Goal: Contribute content: Contribute content

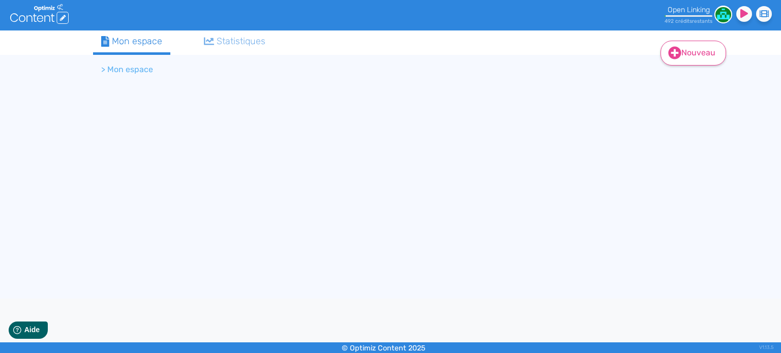
click at [683, 50] on link "Nouveau" at bounding box center [694, 53] width 66 height 25
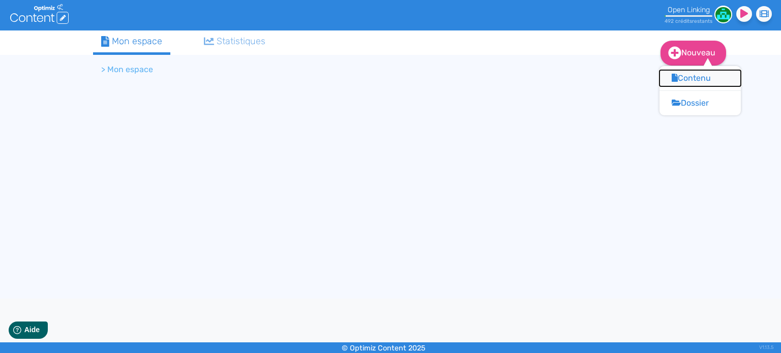
click at [684, 77] on button "Contenu" at bounding box center [700, 78] width 81 height 16
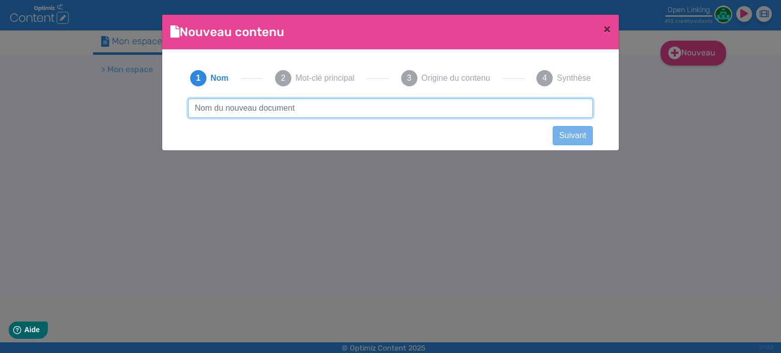
paste input "Comment fonctionne un bureau de change ?"
click at [333, 113] on input "Comment fonctionne un bureau de change ?" at bounding box center [390, 108] width 405 height 19
click at [297, 107] on input "Comment fonctionne un bureau de change ?" at bounding box center [390, 108] width 405 height 19
paste input "Comment fonctionne un bureau de change ?"
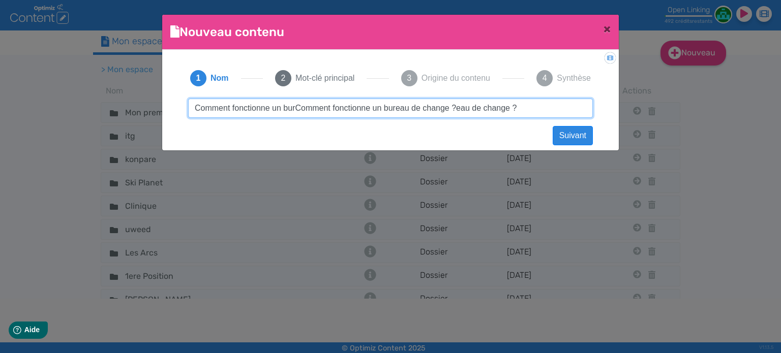
click at [293, 102] on input "Comment fonctionne un burComment fonctionne un bureau de change ?eau de change ?" at bounding box center [390, 108] width 405 height 19
paste input "text"
type input "Comment fonctionne un bureau de change"
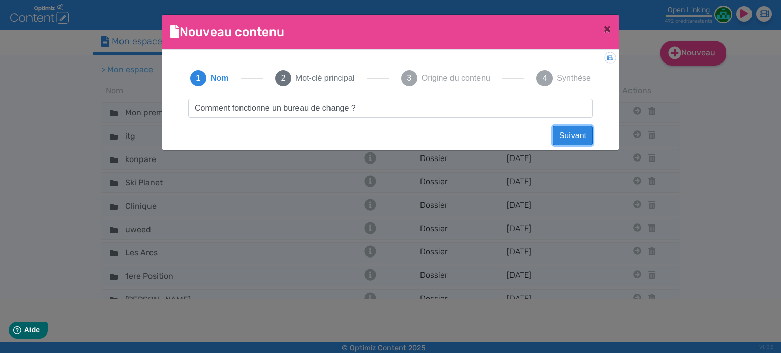
click at [566, 133] on button "Suivant" at bounding box center [573, 135] width 40 height 19
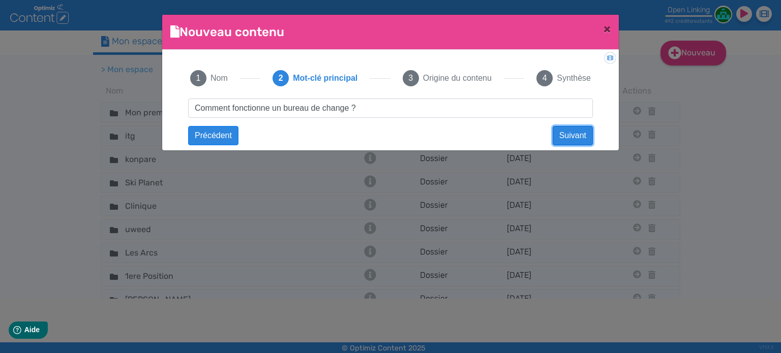
click at [566, 133] on button "Suivant" at bounding box center [573, 135] width 40 height 19
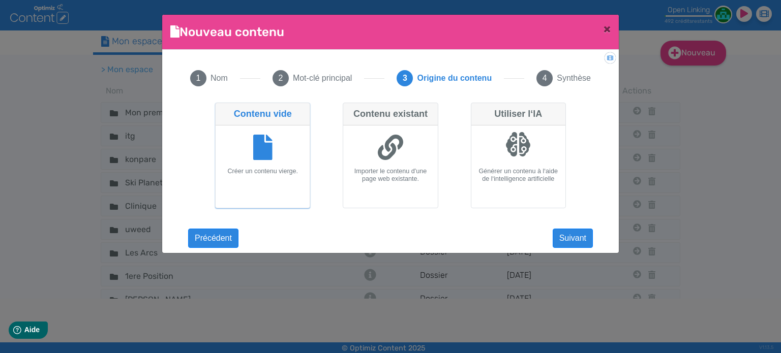
click at [529, 164] on div at bounding box center [519, 149] width 86 height 38
click at [478, 109] on input "Utiliser l‘IA Générer un contenu à l‘aide de l‘intelligence artificielle" at bounding box center [474, 106] width 7 height 7
radio input "true"
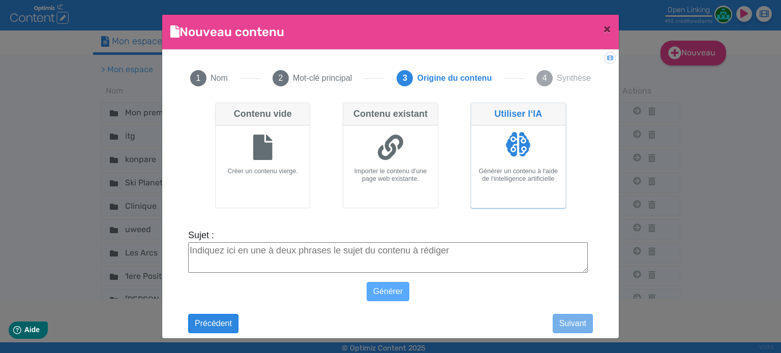
click at [388, 251] on textarea "Sujet :" at bounding box center [388, 258] width 400 height 31
paste textarea "Comment fonctionne un bureau de change ?"
type textarea "Comment fonctionne un bureau de change ?"
click at [392, 290] on button "Générer" at bounding box center [388, 291] width 43 height 19
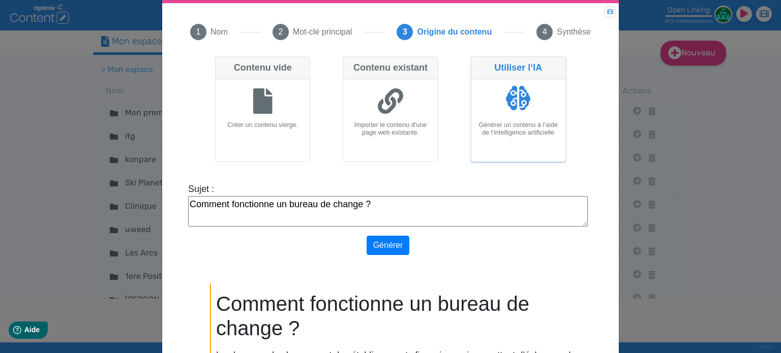
scroll to position [185, 0]
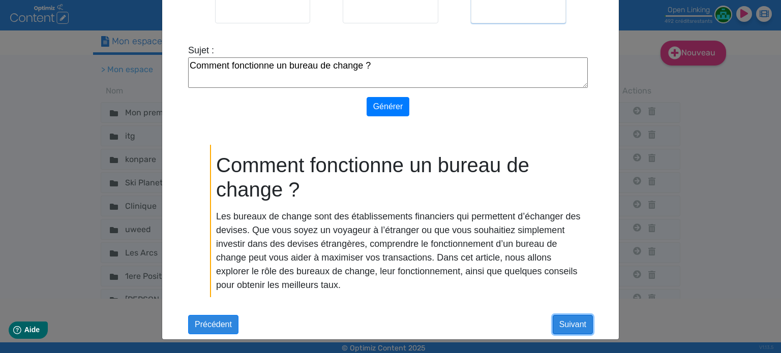
click at [567, 329] on button "Suivant" at bounding box center [573, 324] width 40 height 19
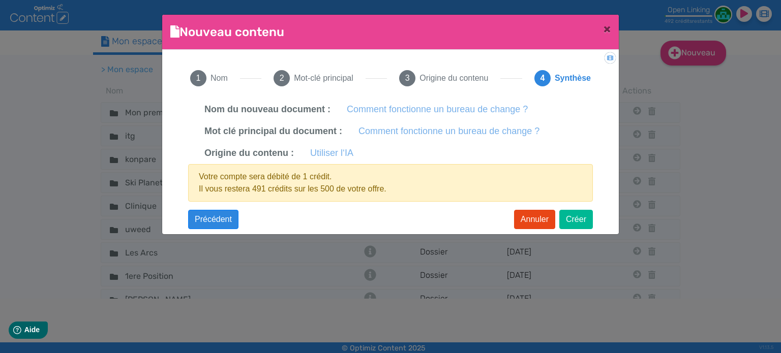
scroll to position [0, 0]
click at [567, 219] on button "Créer" at bounding box center [576, 219] width 34 height 19
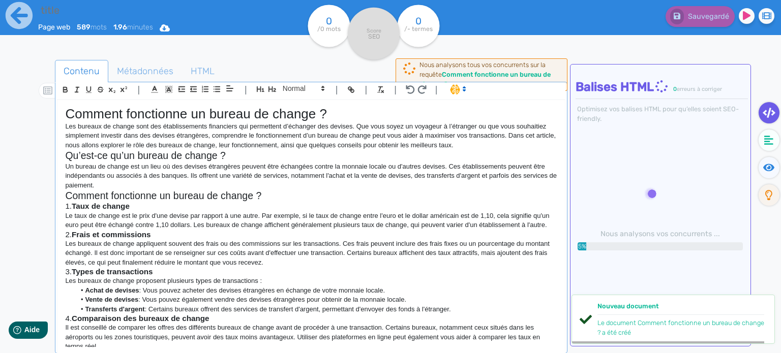
type input "Comment fonctionne un bureau de change ?"
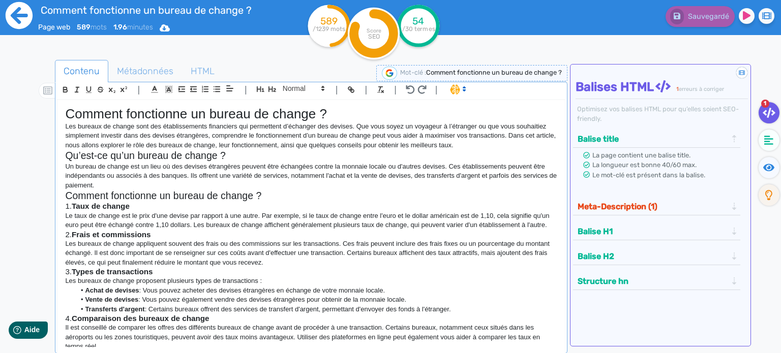
click at [18, 14] on icon at bounding box center [19, 15] width 27 height 27
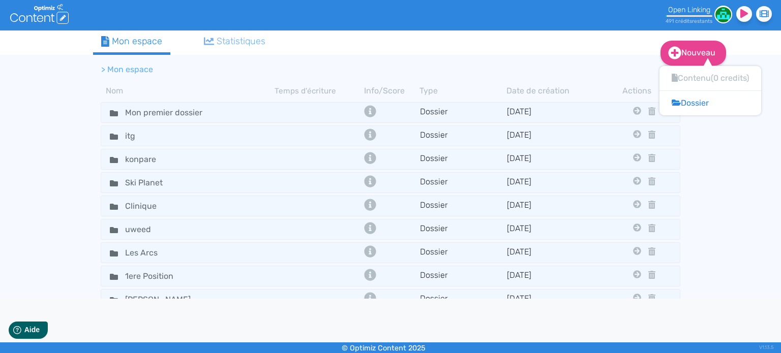
click at [602, 56] on section "> Mon espace Nom Temps d'écriture Info/Score Type Date de création Actions Mon …" at bounding box center [390, 192] width 595 height 275
click at [600, 50] on ul "Mon espace Statistiques" at bounding box center [357, 43] width 529 height 24
click at [673, 54] on icon at bounding box center [674, 52] width 13 height 13
click at [690, 79] on button "Contenu" at bounding box center [700, 78] width 81 height 16
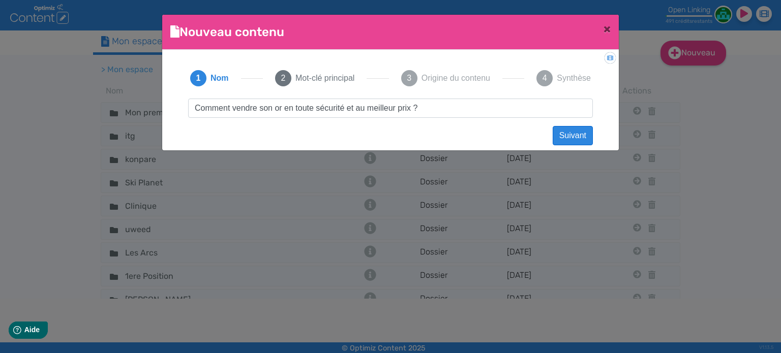
type input "Comment vendre son or en toute sécurité et au meilleur prix ?"
click at [570, 138] on button "Suivant" at bounding box center [573, 135] width 40 height 19
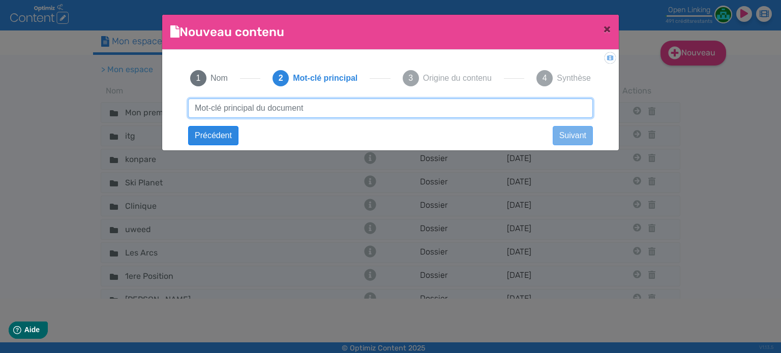
paste input "Comment vendre son or en toute sécurité et au meilleur prix ?"
type input "Comment vendre son or en toute sécurité et au meilleur prix ?"
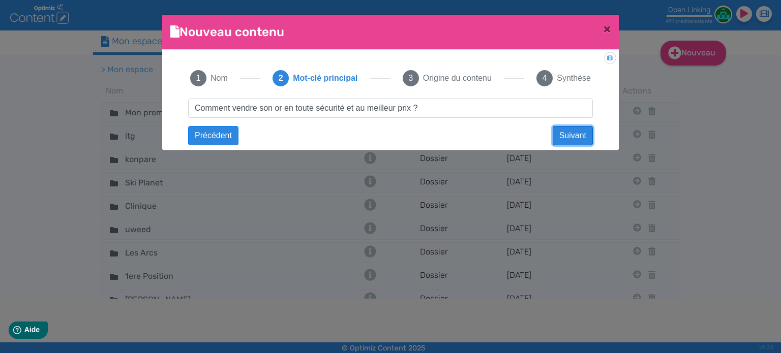
click at [565, 137] on button "Suivant" at bounding box center [573, 135] width 40 height 19
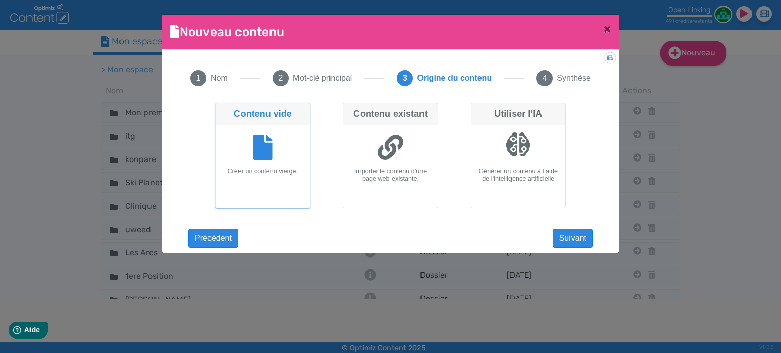
click at [517, 157] on div at bounding box center [519, 149] width 86 height 38
click at [478, 109] on input "Utiliser l‘IA Générer un contenu à l‘aide de l‘intelligence artificielle" at bounding box center [474, 106] width 7 height 7
radio input "true"
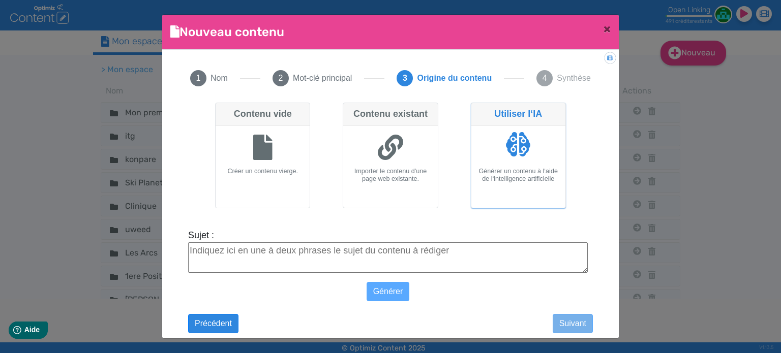
click at [389, 255] on textarea "Sujet :" at bounding box center [388, 258] width 400 height 31
paste textarea "Comment vendre son or en toute sécurité et au meilleur prix ?"
type textarea "Comment vendre son or en toute sécurité et au meilleur prix ?"
click at [391, 294] on button "Générer" at bounding box center [388, 291] width 43 height 19
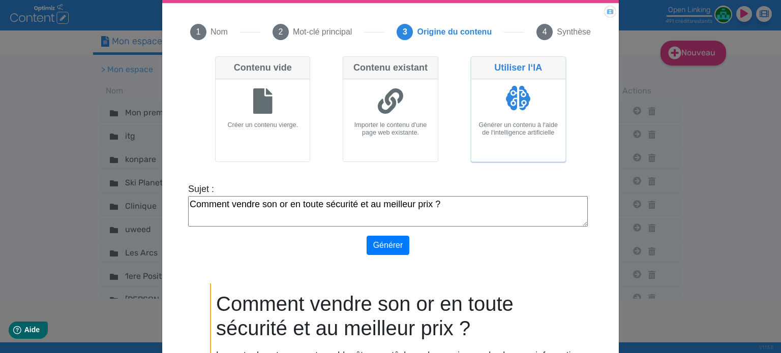
scroll to position [185, 0]
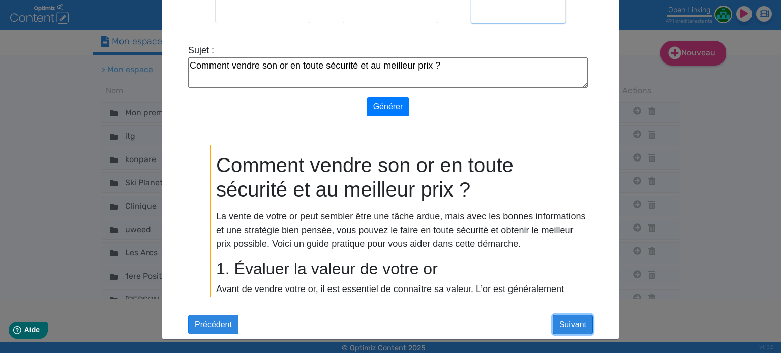
click at [569, 328] on button "Suivant" at bounding box center [573, 324] width 40 height 19
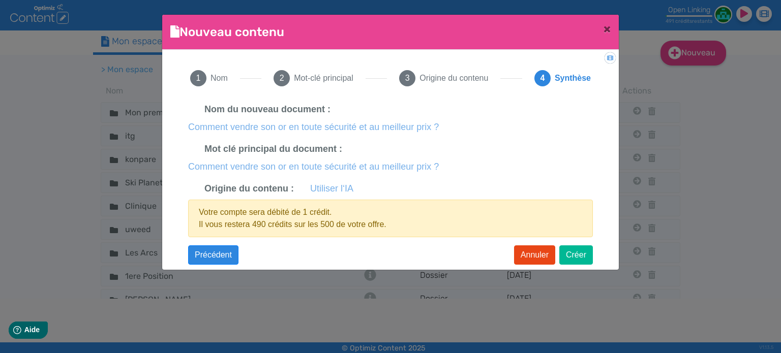
scroll to position [0, 0]
click at [575, 253] on button "Créer" at bounding box center [576, 255] width 34 height 19
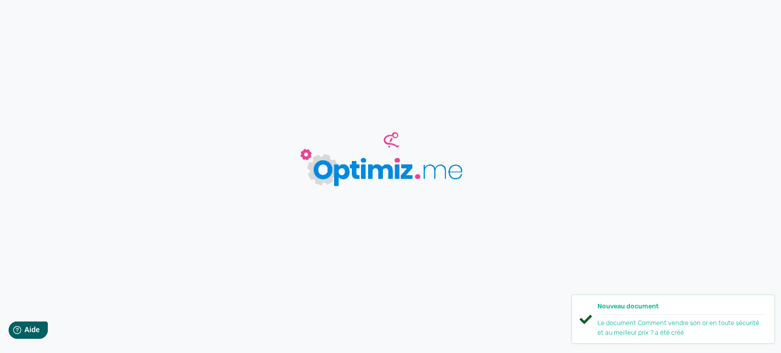
type input "Comment vendre son or en toute sécurité et au meilleur prix ?"
